Goal: Task Accomplishment & Management: Manage account settings

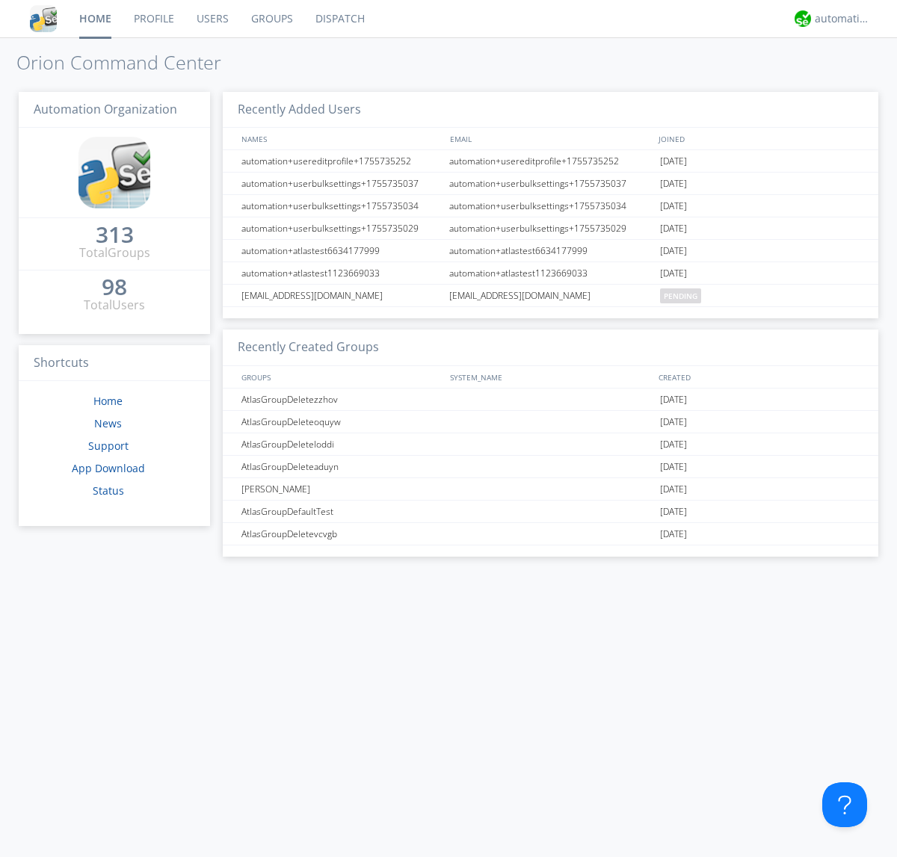
click at [270, 19] on link "Groups" at bounding box center [272, 18] width 64 height 37
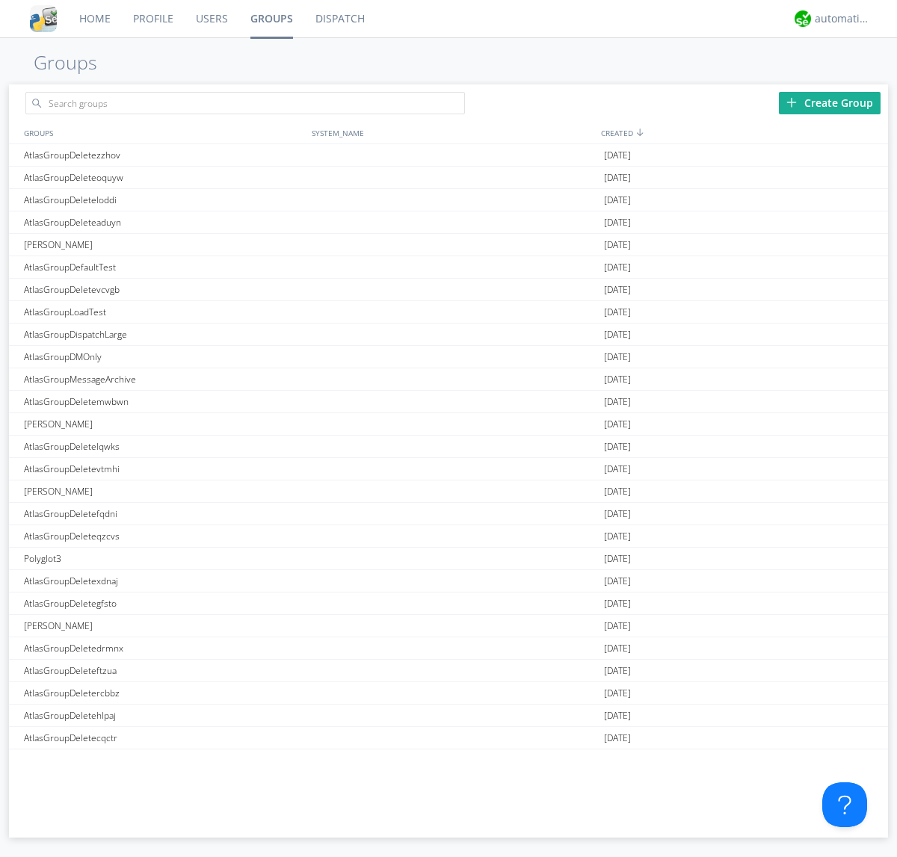
click at [829, 102] on div "Create Group" at bounding box center [829, 103] width 102 height 22
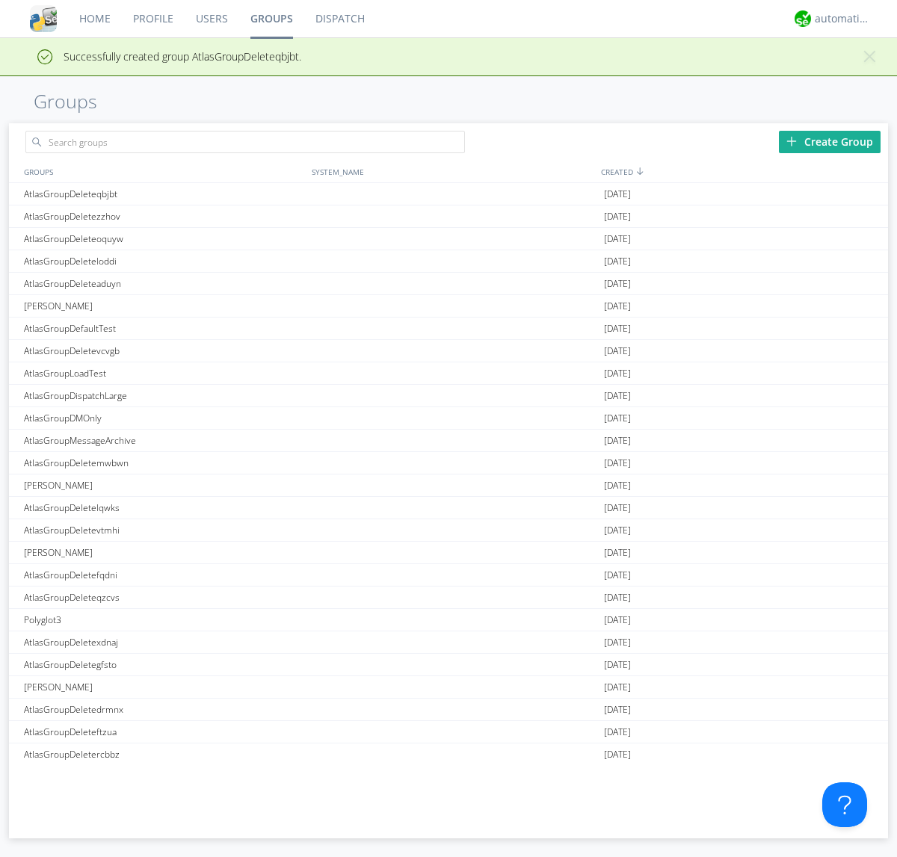
click at [270, 19] on link "Groups" at bounding box center [271, 18] width 65 height 37
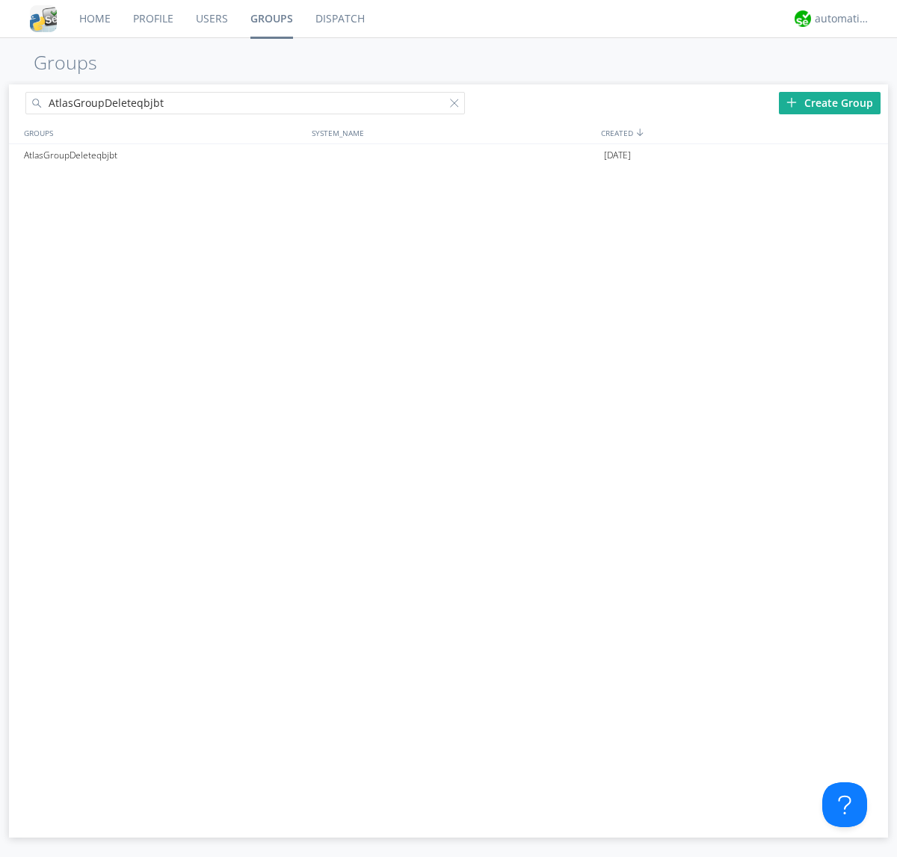
type input "AtlasGroupDeleteqbjbt"
click at [457, 105] on div at bounding box center [457, 106] width 15 height 15
type input "AtlasGroupDeleteqbjbt"
click at [164, 155] on div "AtlasGroupDeleteqbjbt" at bounding box center [164, 155] width 288 height 22
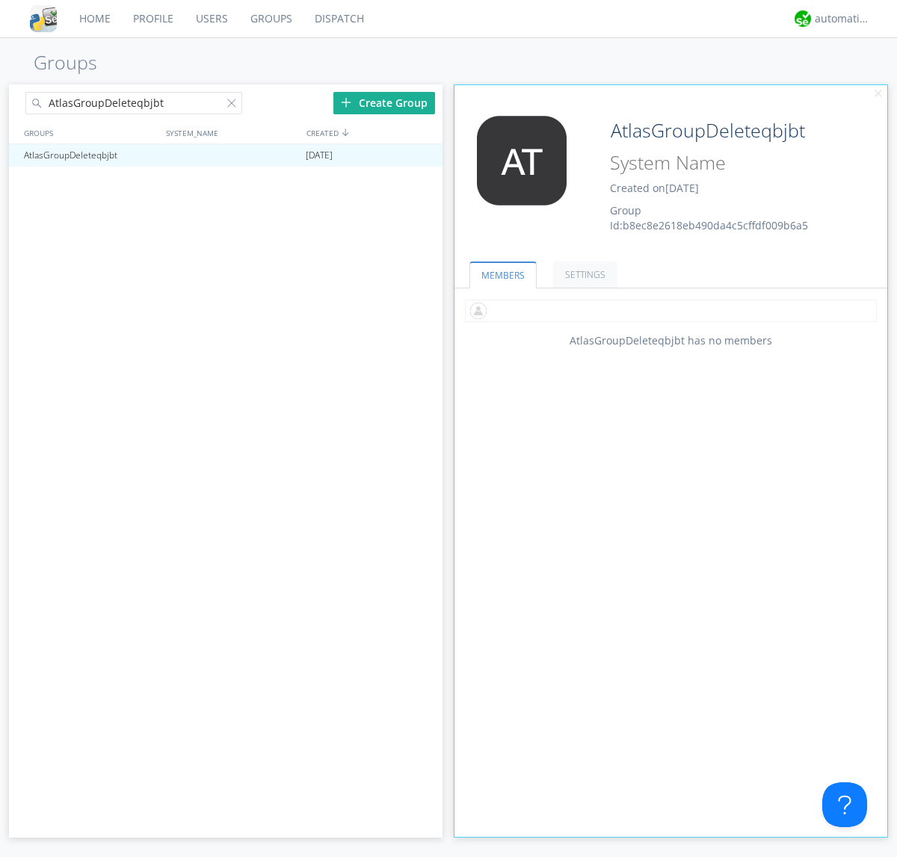
click at [670, 310] on input "text" at bounding box center [671, 311] width 412 height 22
type input "automation+atlas0005"
click at [667, 310] on input "text" at bounding box center [671, 311] width 412 height 22
type input "automation+atlas0004"
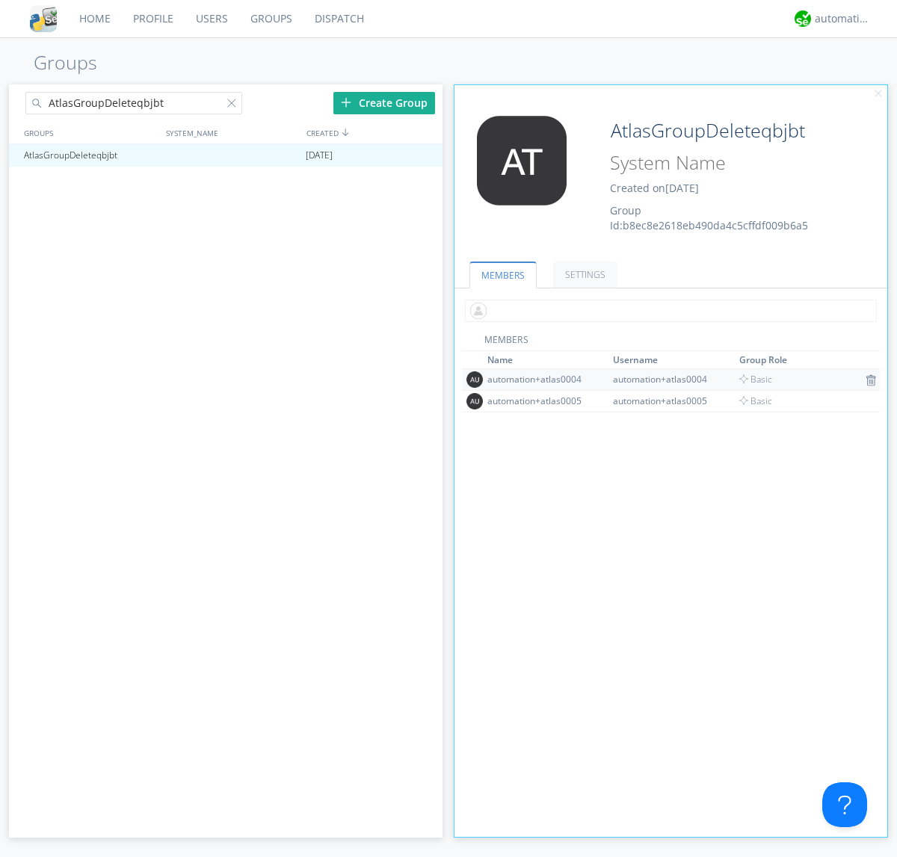
scroll to position [96, 0]
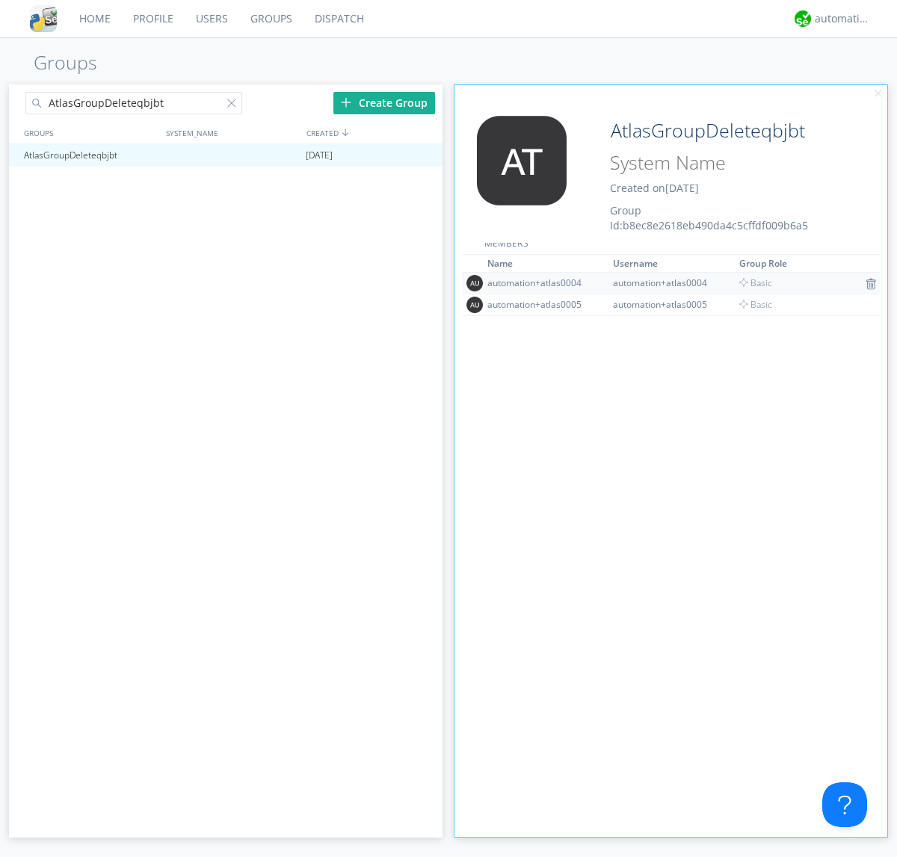
click at [865, 283] on img at bounding box center [870, 284] width 10 height 12
click at [423, 155] on div at bounding box center [423, 155] width 15 height 12
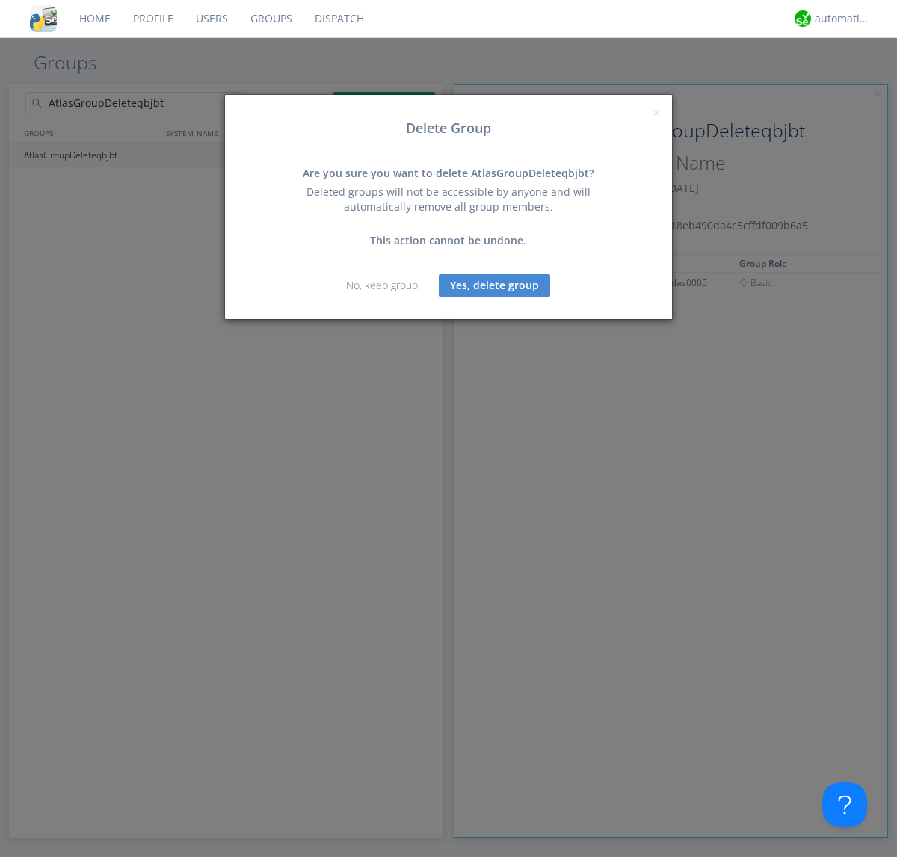
click at [495, 285] on button "Yes, delete group" at bounding box center [494, 285] width 111 height 22
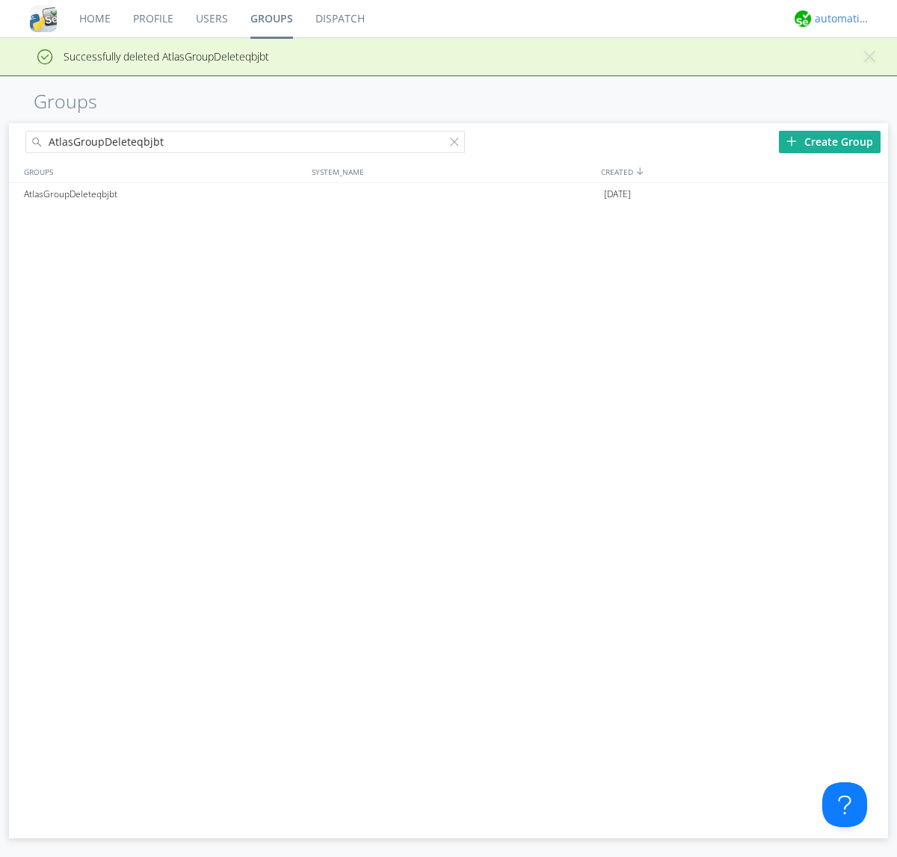
click at [838, 19] on div "automation+atlas" at bounding box center [842, 18] width 56 height 15
